Goal: Task Accomplishment & Management: Use online tool/utility

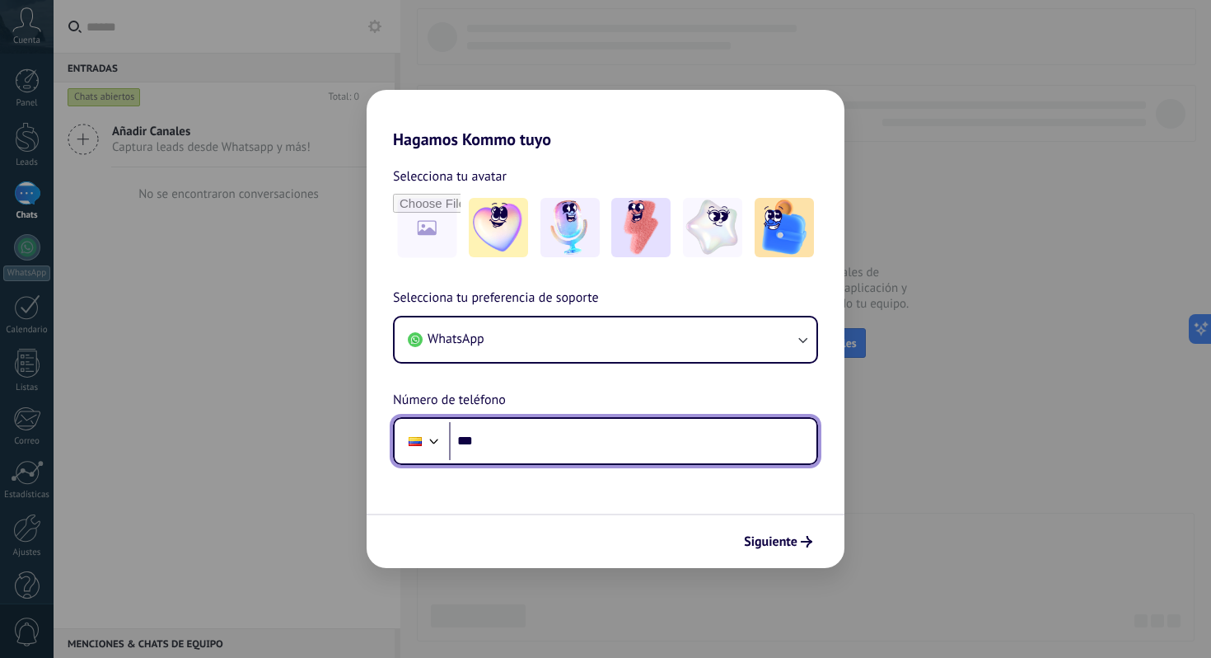
click at [441, 447] on div at bounding box center [434, 439] width 20 height 20
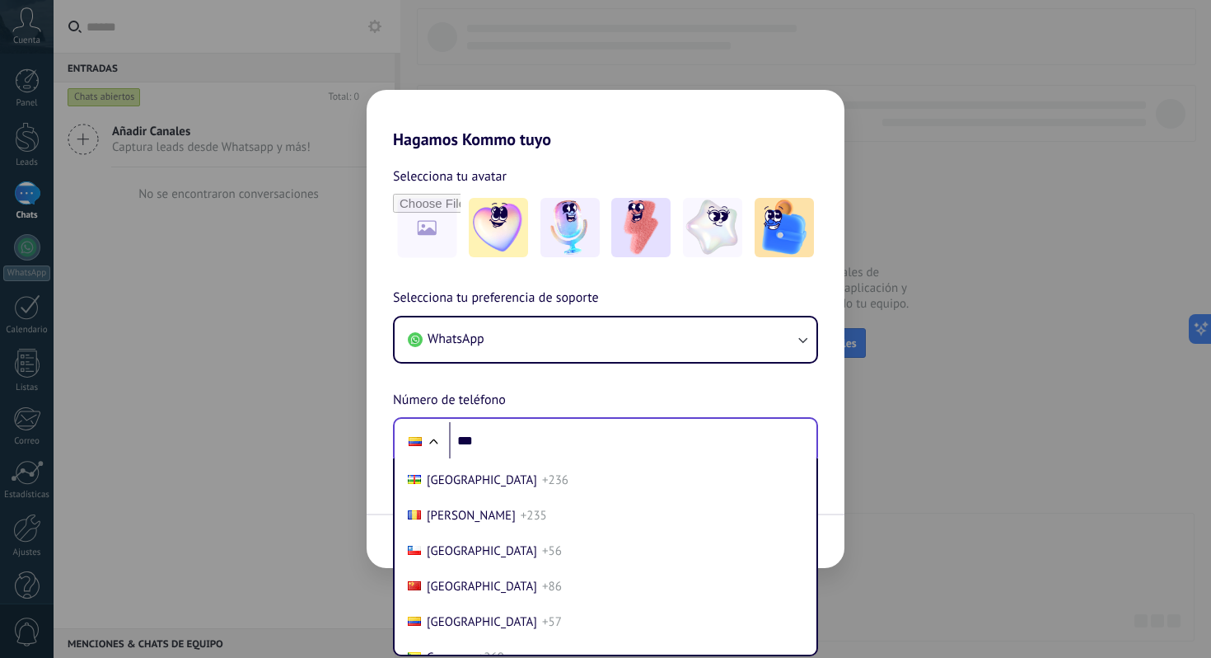
scroll to position [7052, 0]
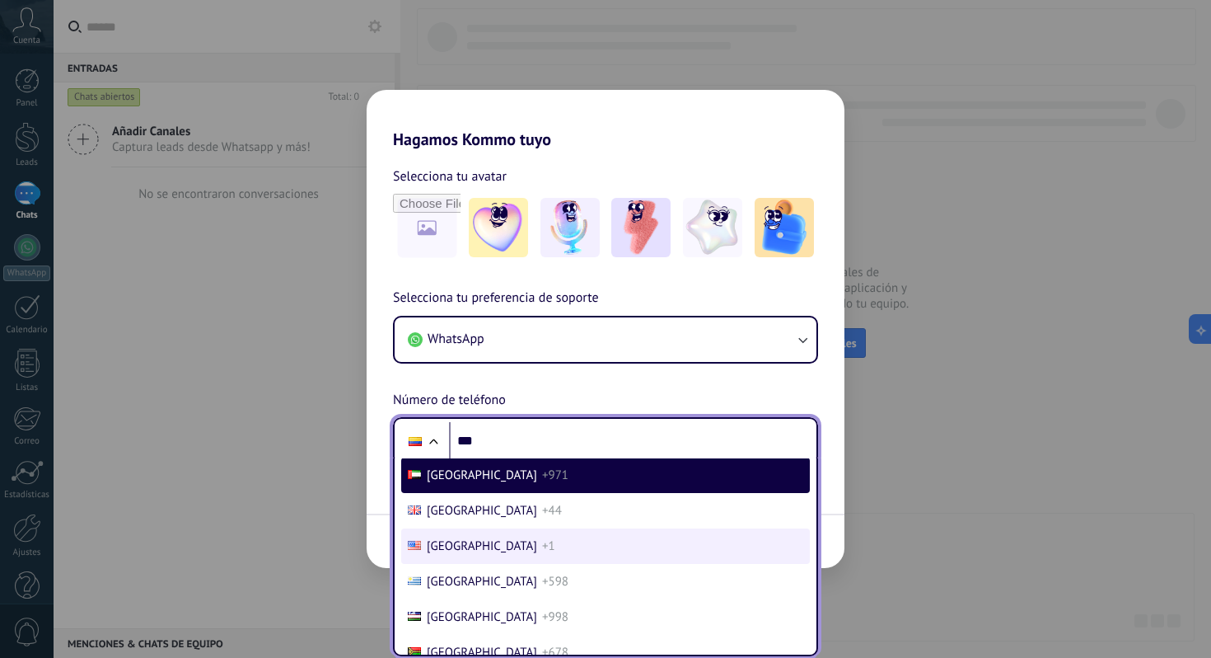
click at [486, 564] on li "[GEOGRAPHIC_DATA] +1" at bounding box center [605, 545] width 409 height 35
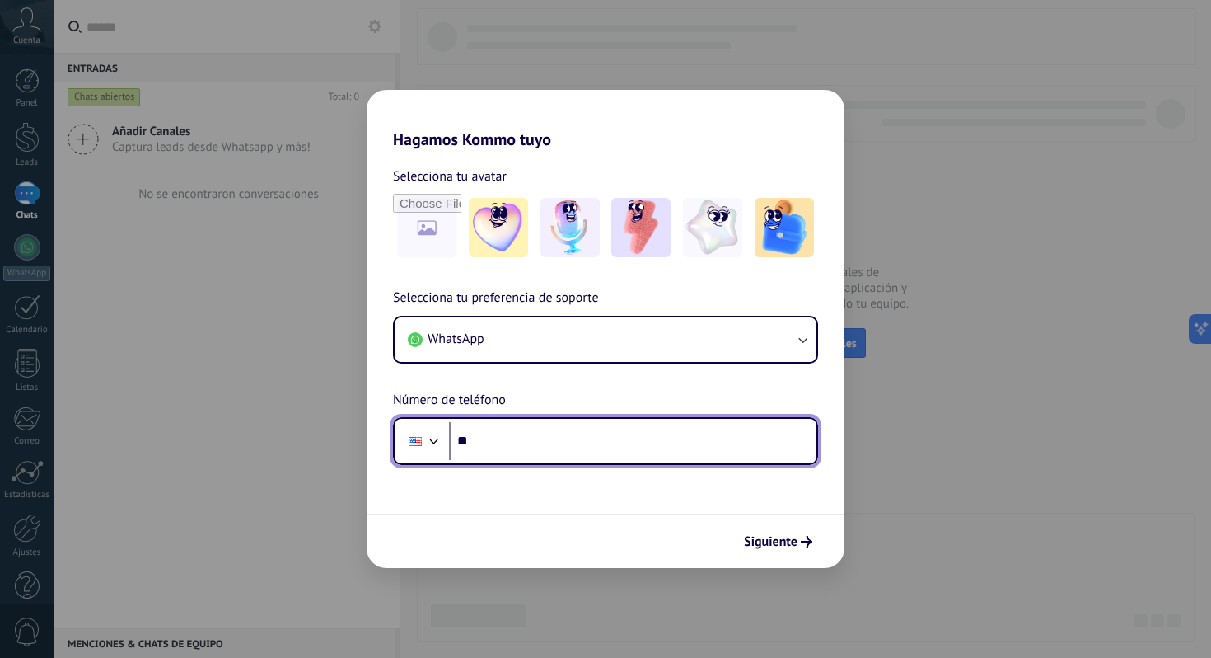
click at [551, 435] on input "***" at bounding box center [632, 441] width 367 height 38
type input "**********"
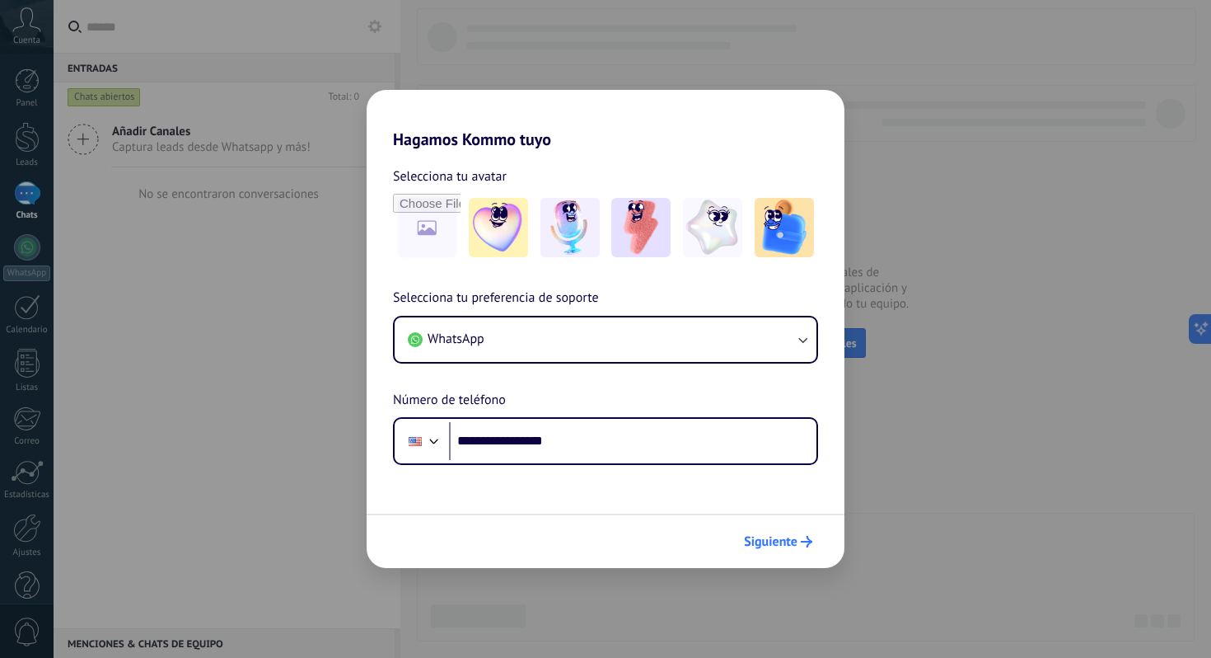
click at [792, 544] on span "Siguiente" at bounding box center [771, 542] width 54 height 12
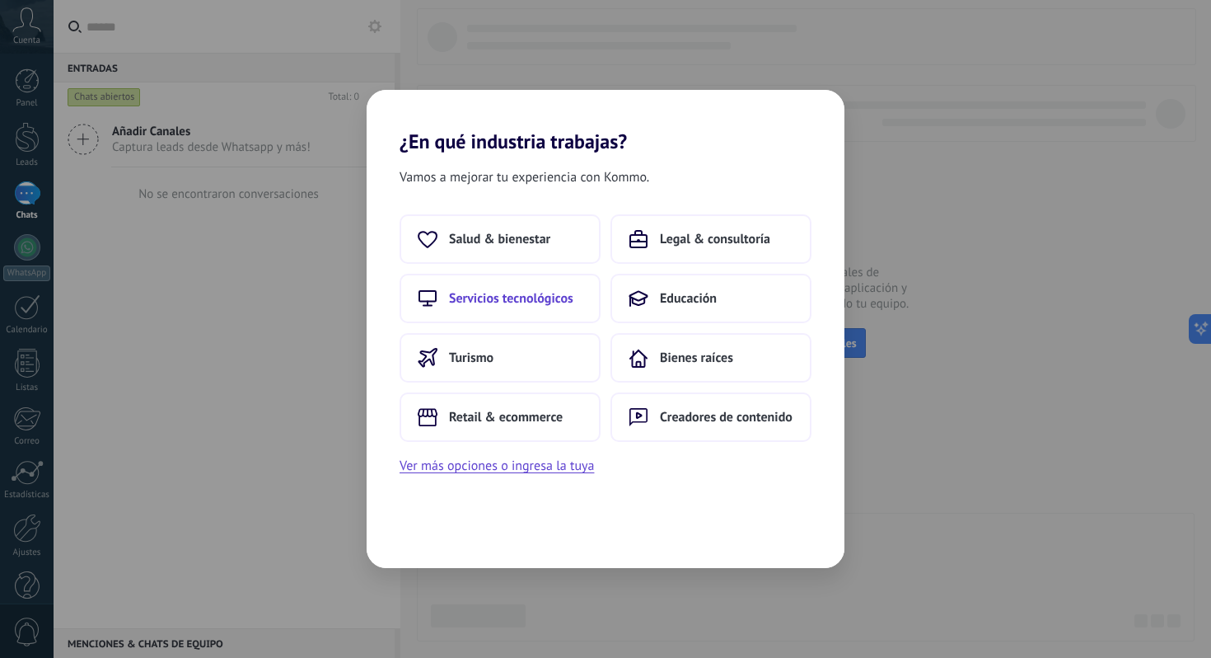
click at [547, 310] on button "Servicios tecnológicos" at bounding box center [500, 298] width 201 height 49
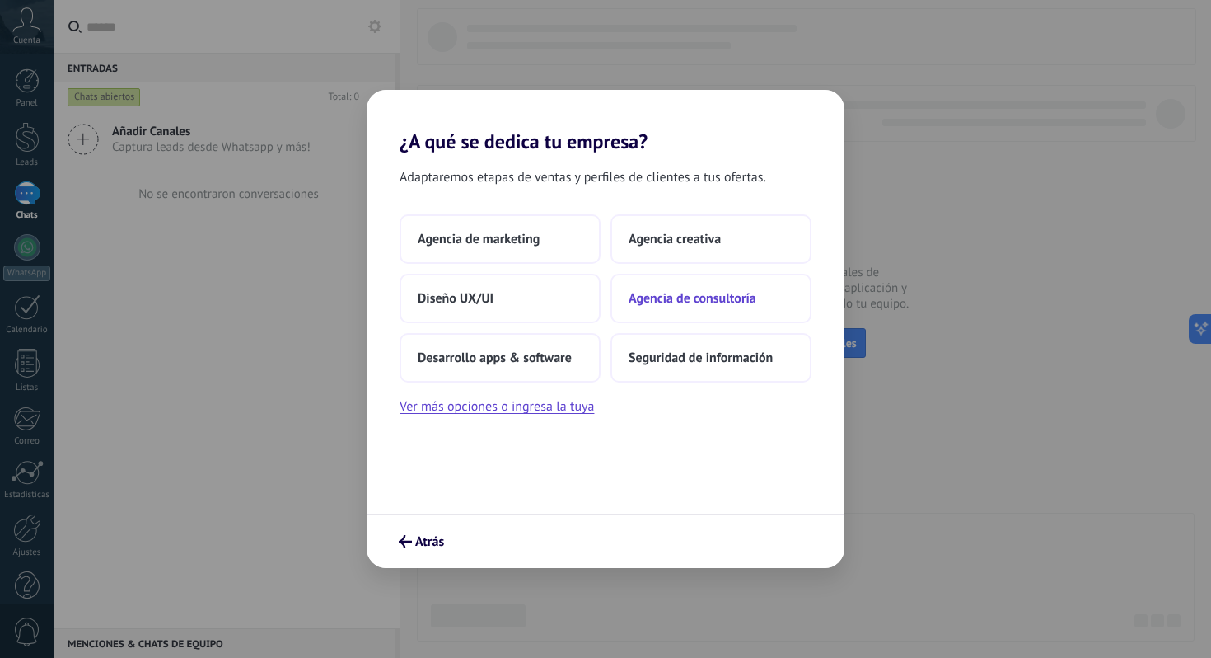
click at [644, 296] on span "Agencia de consultoría" at bounding box center [693, 298] width 128 height 16
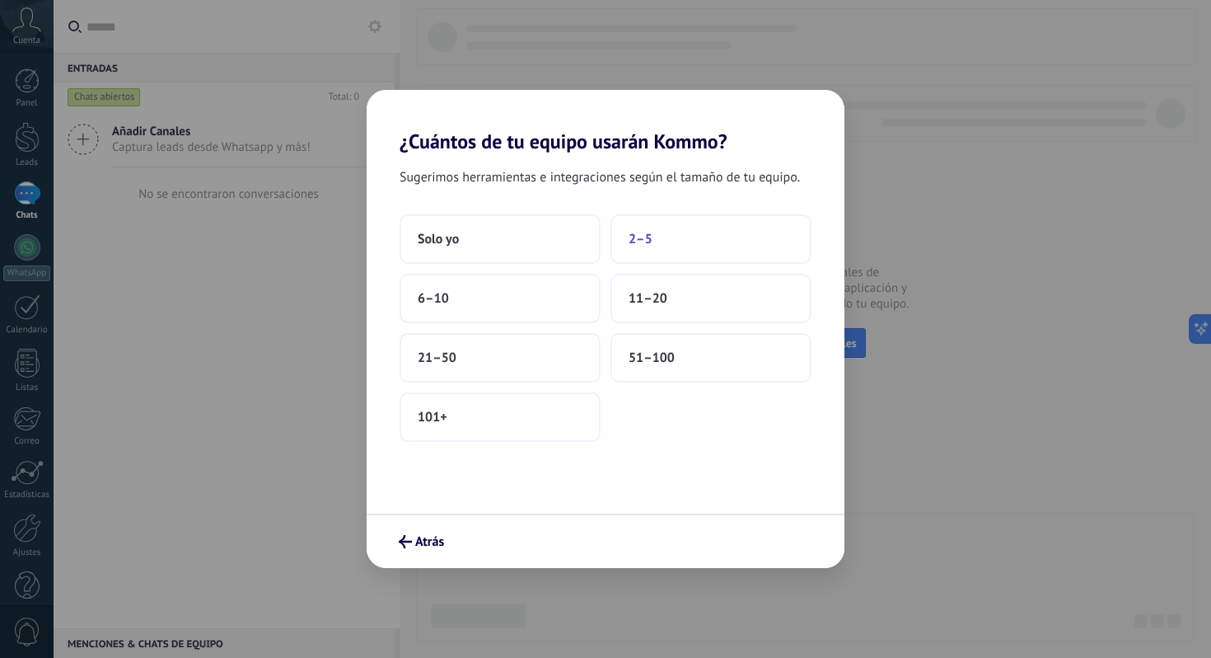
click at [686, 254] on button "2–5" at bounding box center [711, 238] width 201 height 49
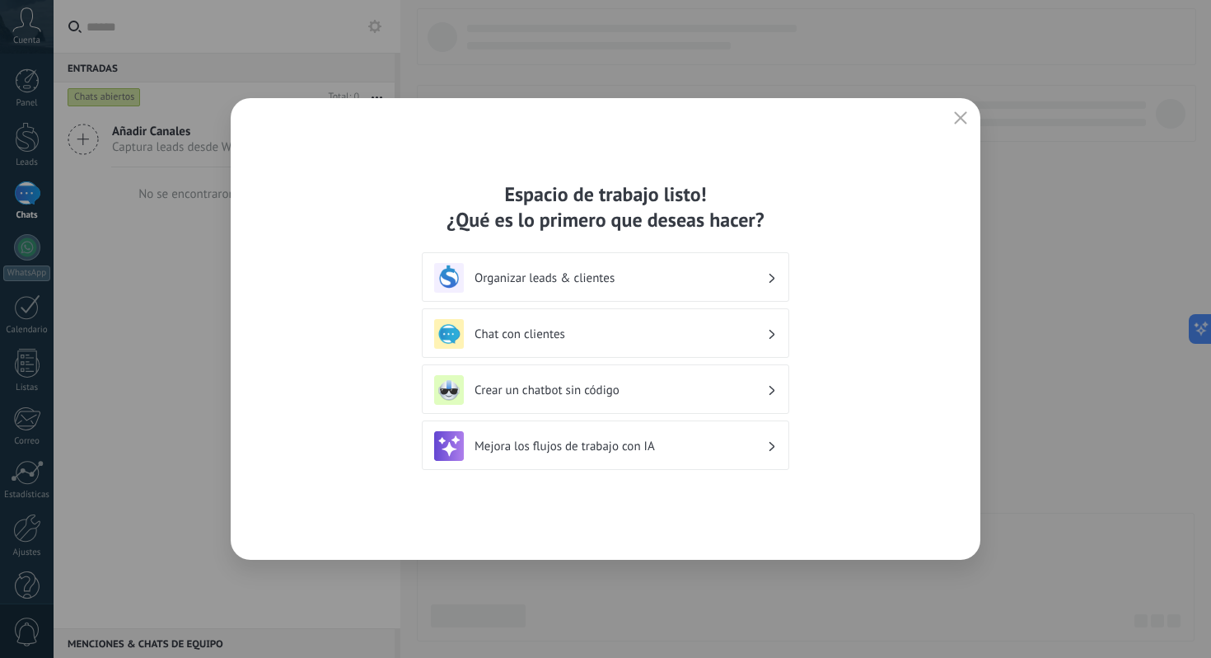
click at [653, 283] on h3 "Organizar leads & clientes" at bounding box center [621, 278] width 293 height 16
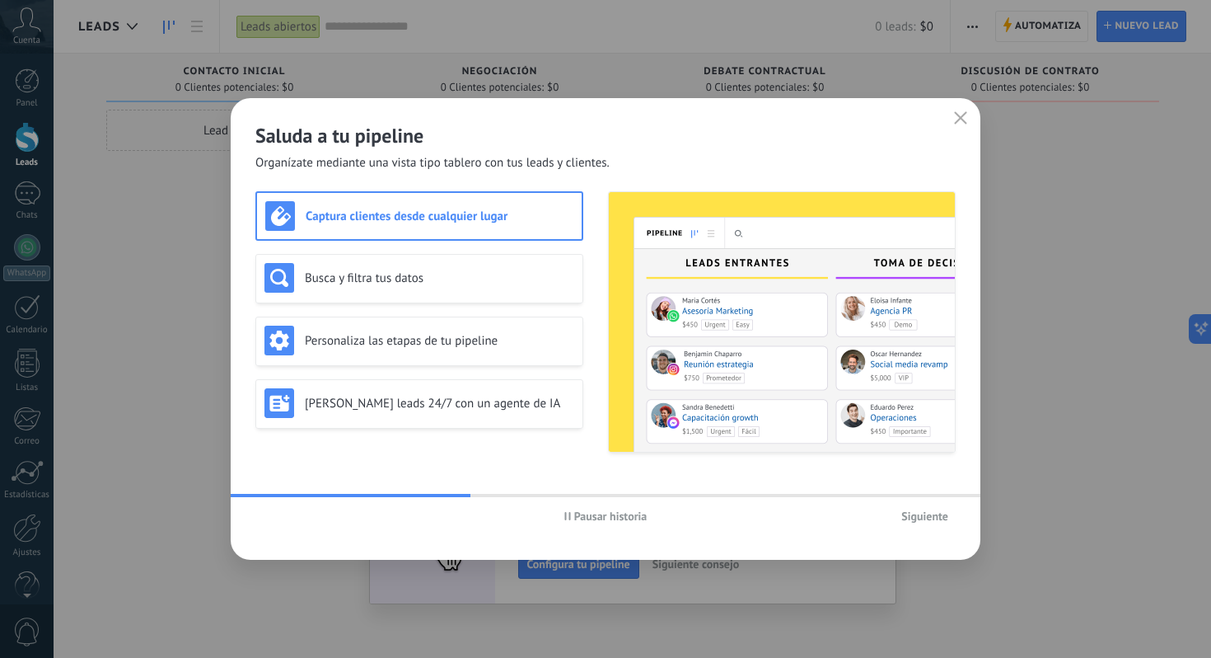
click at [484, 227] on div "Captura clientes desde cualquier lugar" at bounding box center [419, 216] width 308 height 30
click at [939, 510] on span "Siguiente" at bounding box center [924, 516] width 47 height 12
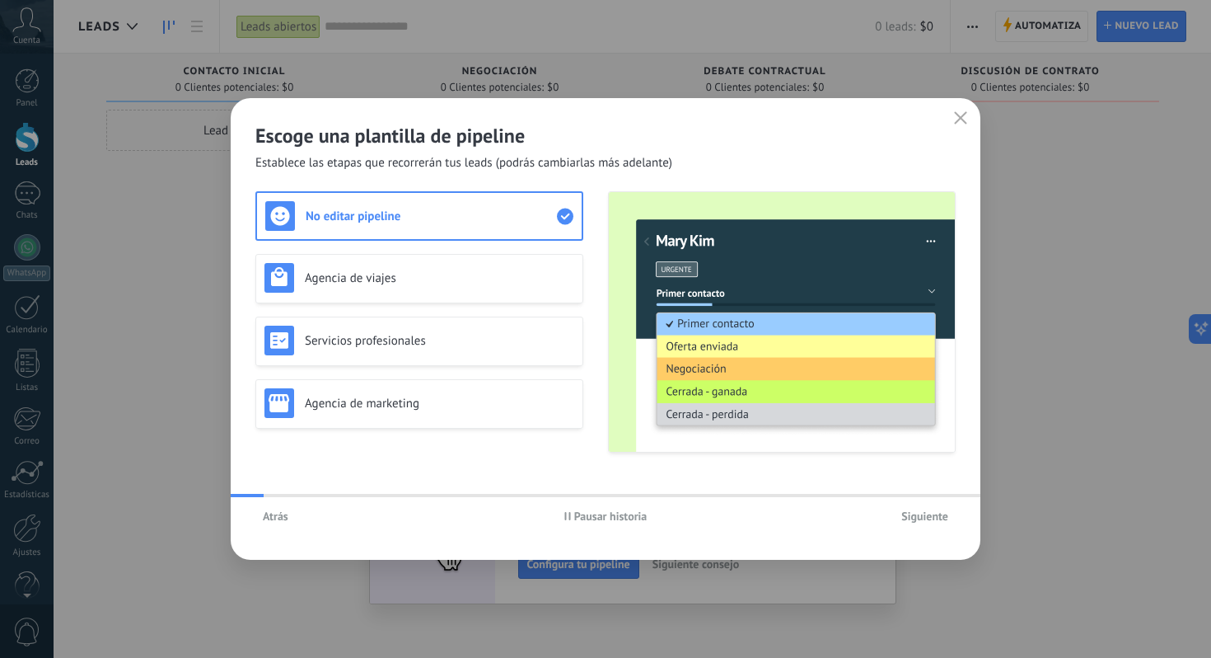
click at [936, 513] on span "Siguiente" at bounding box center [924, 516] width 47 height 12
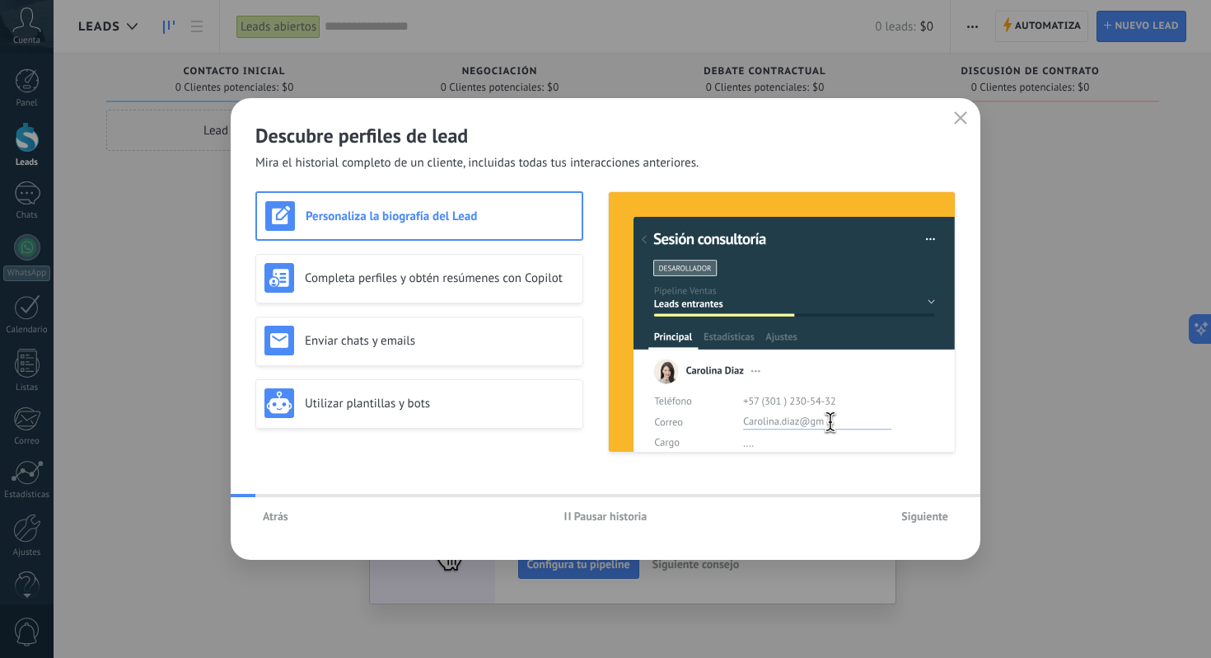
click at [936, 513] on span "Siguiente" at bounding box center [924, 516] width 47 height 12
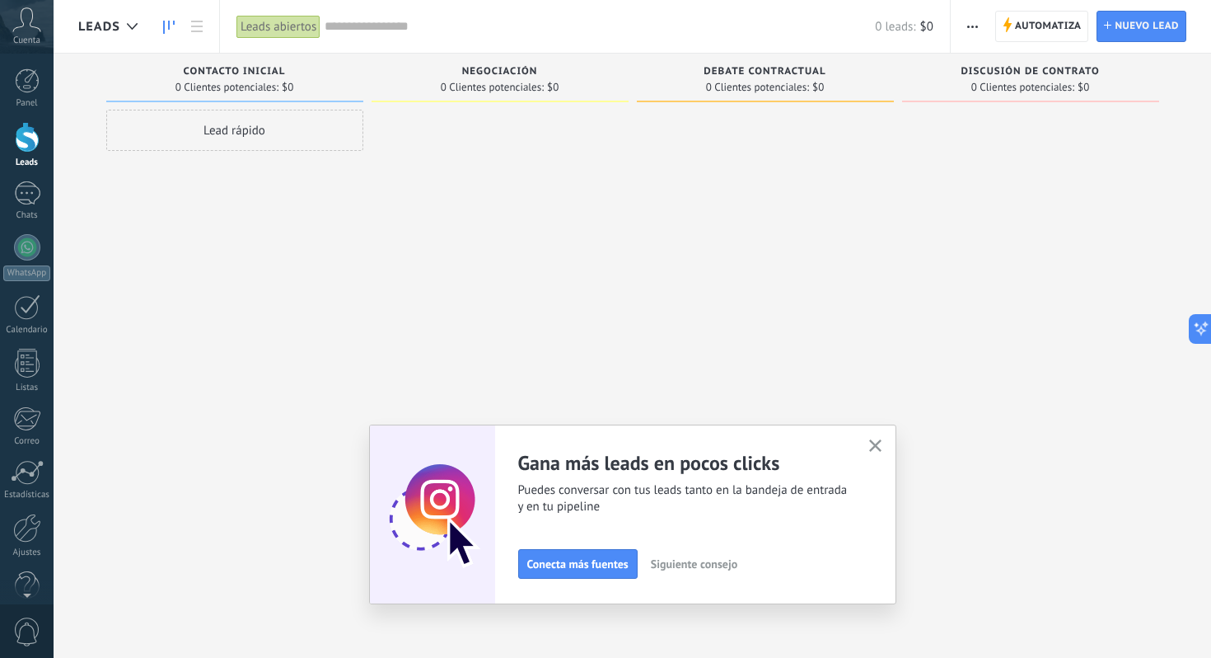
scroll to position [28, 0]
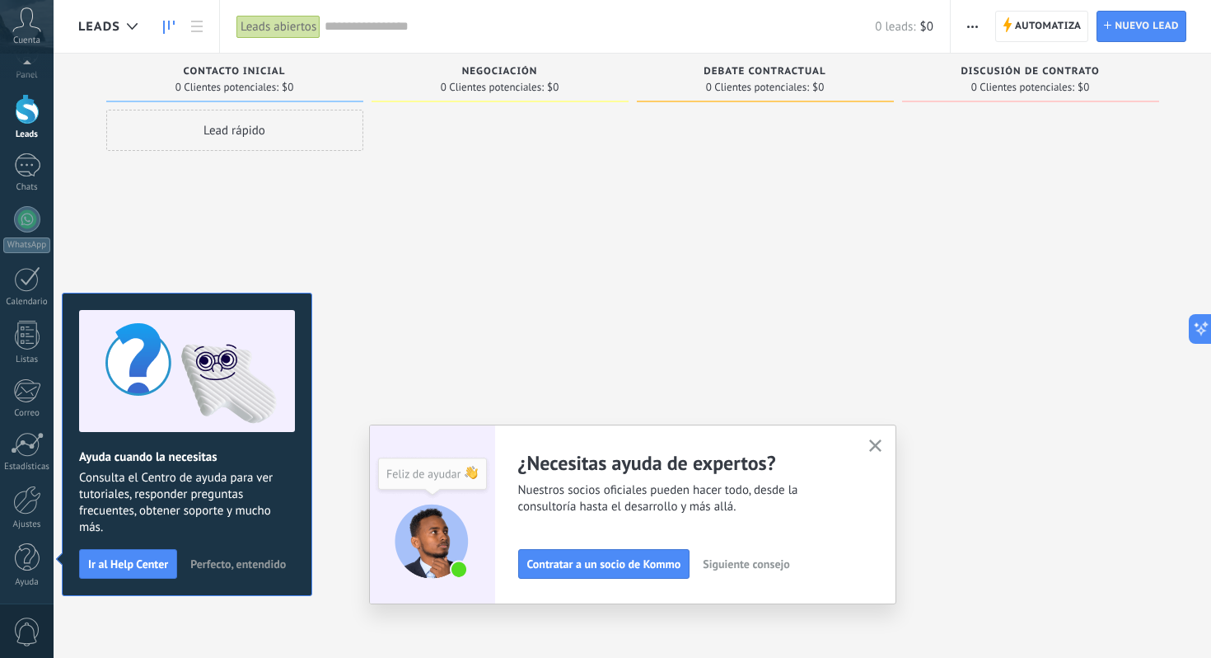
click at [874, 439] on button "button" at bounding box center [875, 446] width 21 height 22
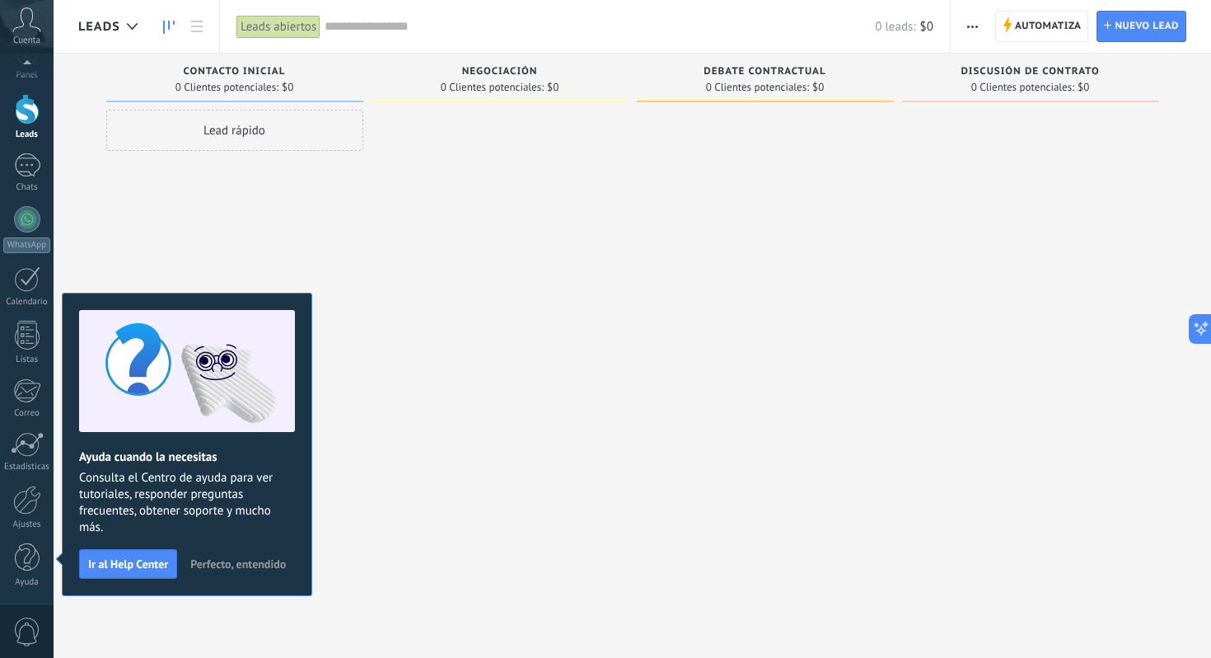
click at [241, 564] on span "Perfecto, entendido" at bounding box center [238, 564] width 96 height 12
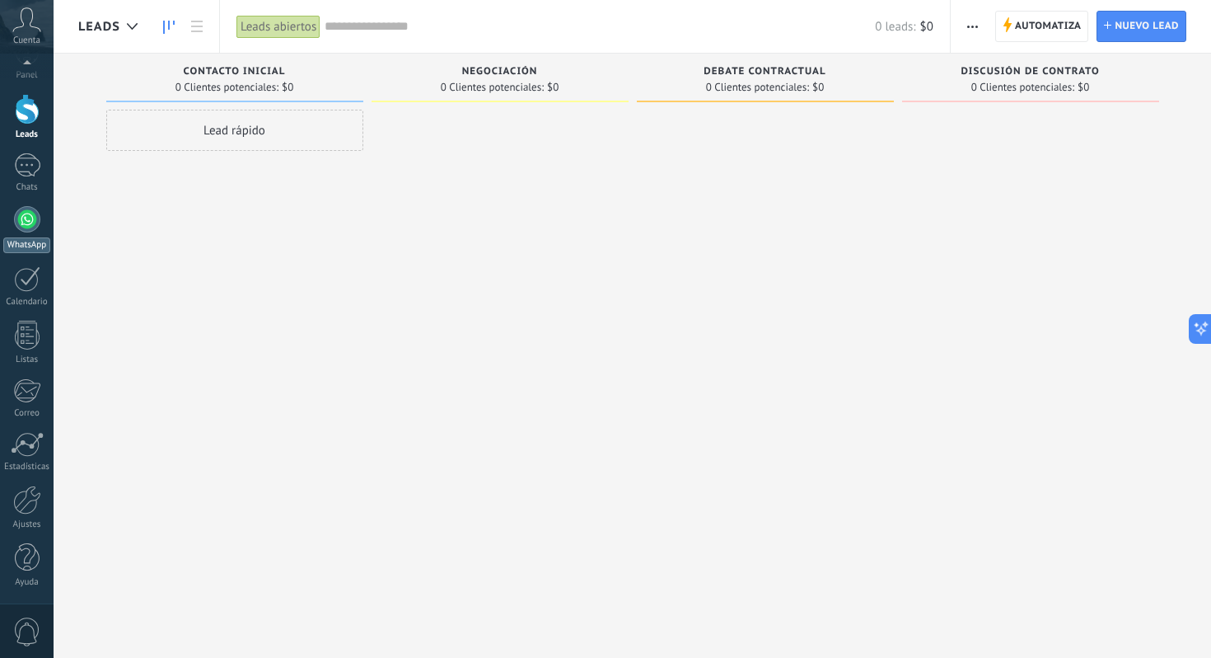
click at [30, 222] on div at bounding box center [27, 219] width 26 height 26
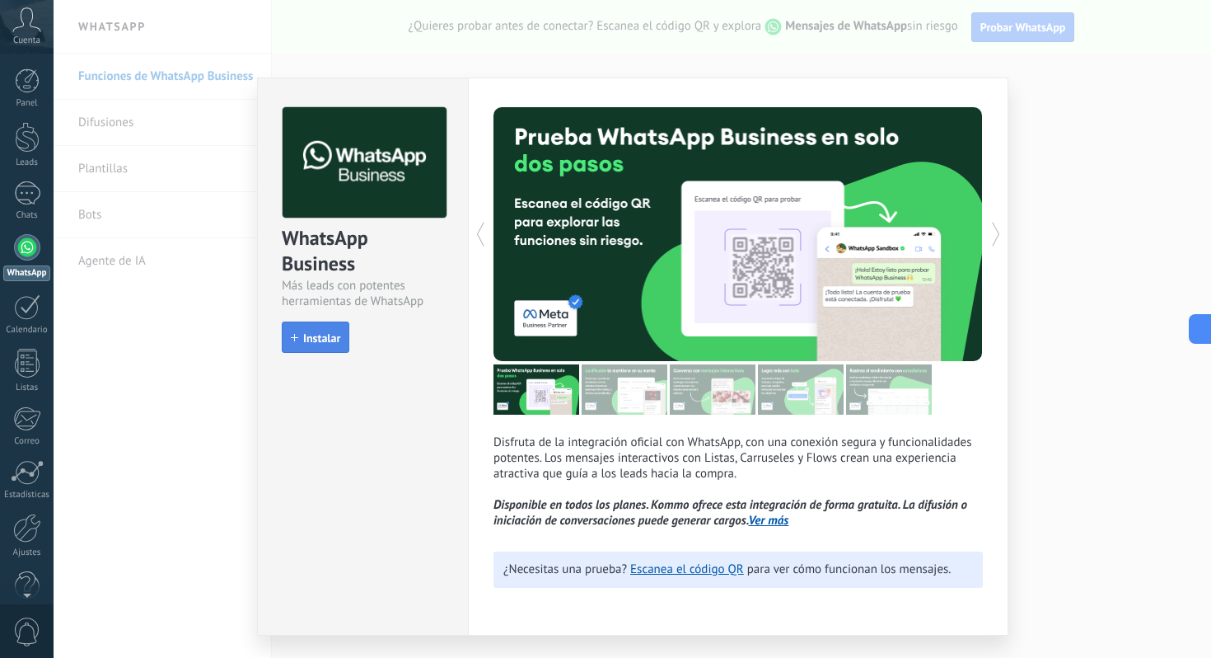
click at [328, 332] on span "Instalar" at bounding box center [321, 338] width 37 height 12
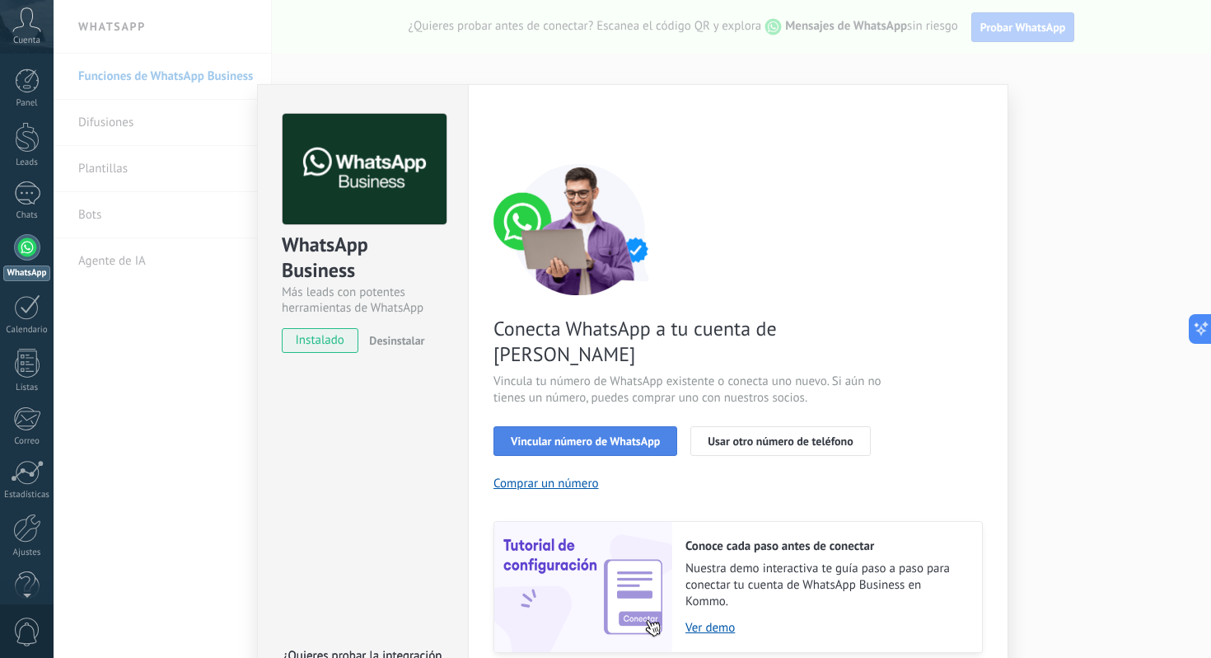
click at [590, 435] on span "Vincular número de WhatsApp" at bounding box center [585, 441] width 149 height 12
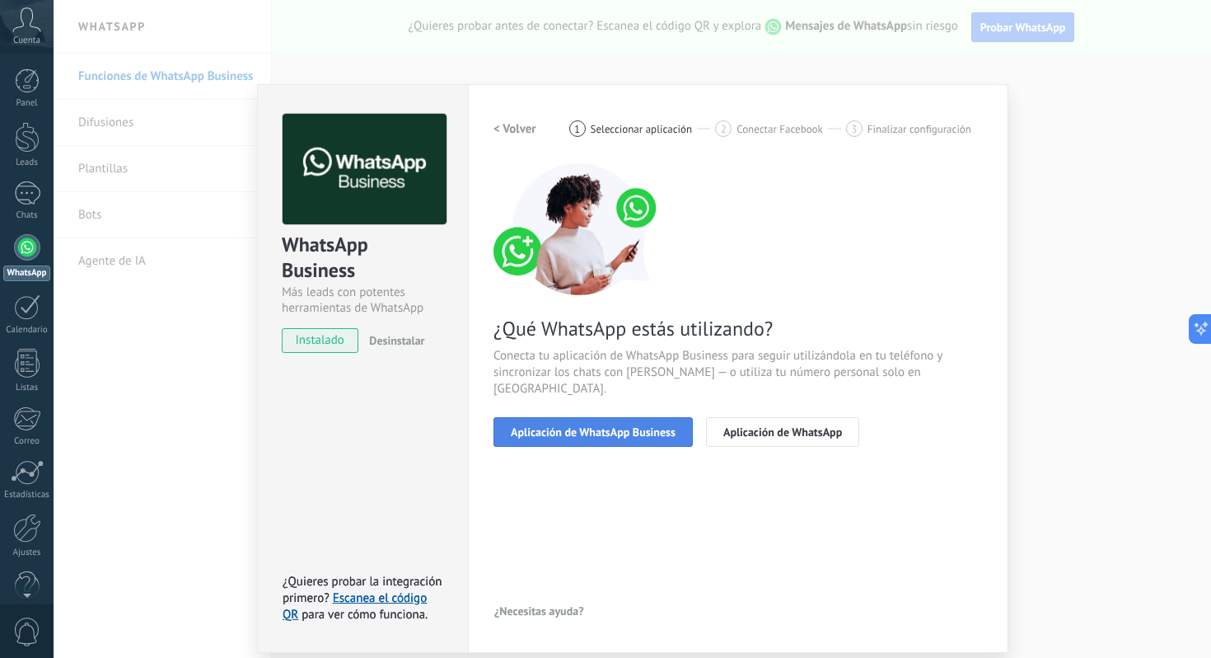
click at [590, 426] on span "Aplicación de WhatsApp Business" at bounding box center [593, 432] width 165 height 12
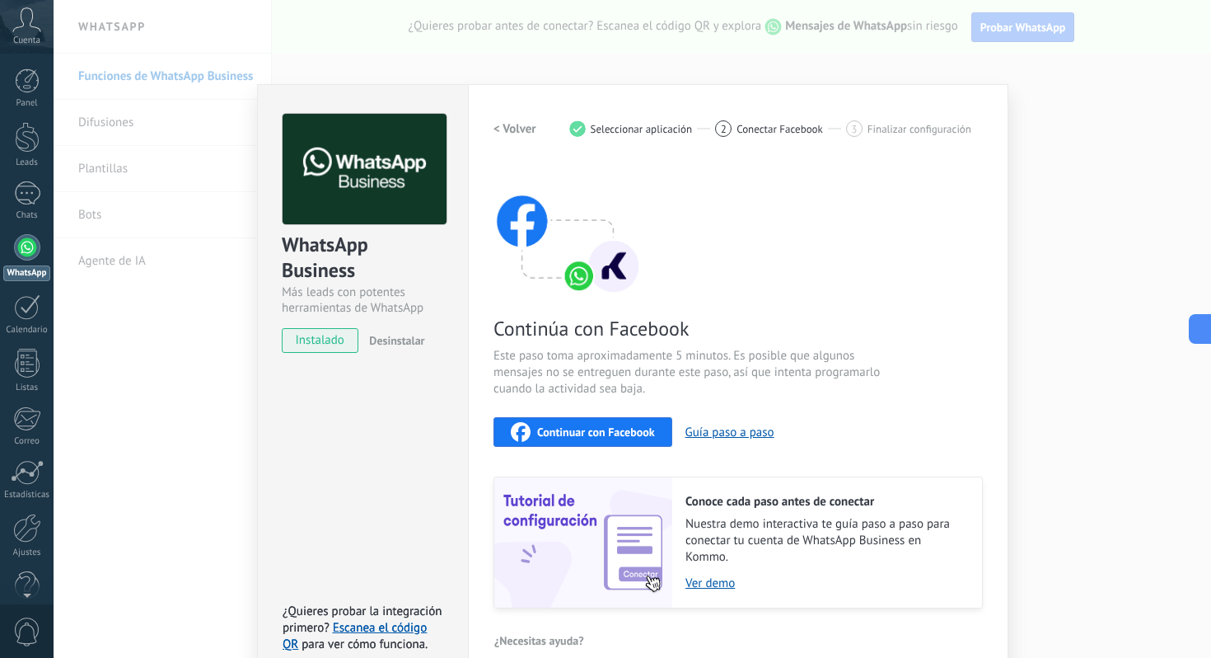
click at [587, 429] on span "Continuar con Facebook" at bounding box center [596, 432] width 118 height 12
